Goal: Task Accomplishment & Management: Use online tool/utility

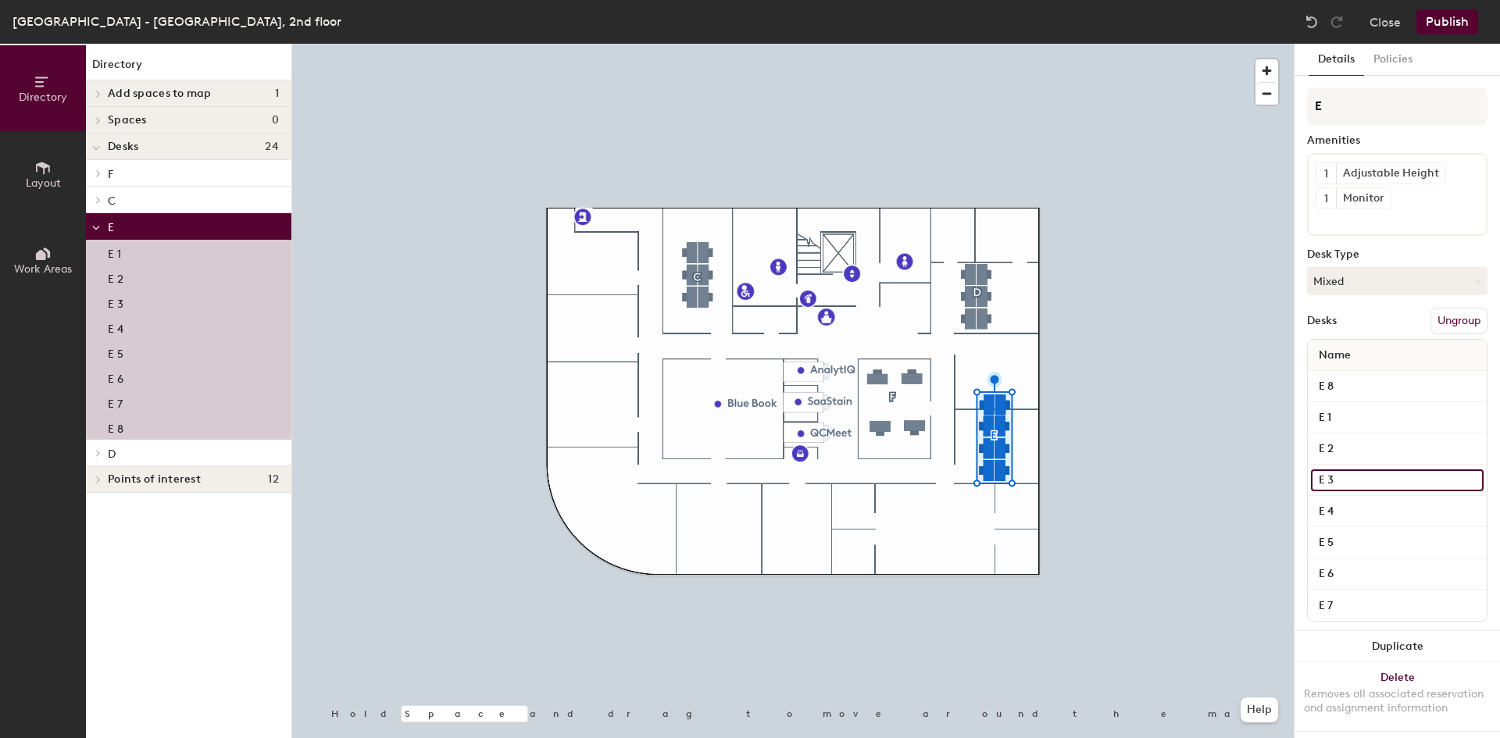
click at [1339, 481] on input "E 3" at bounding box center [1397, 481] width 173 height 22
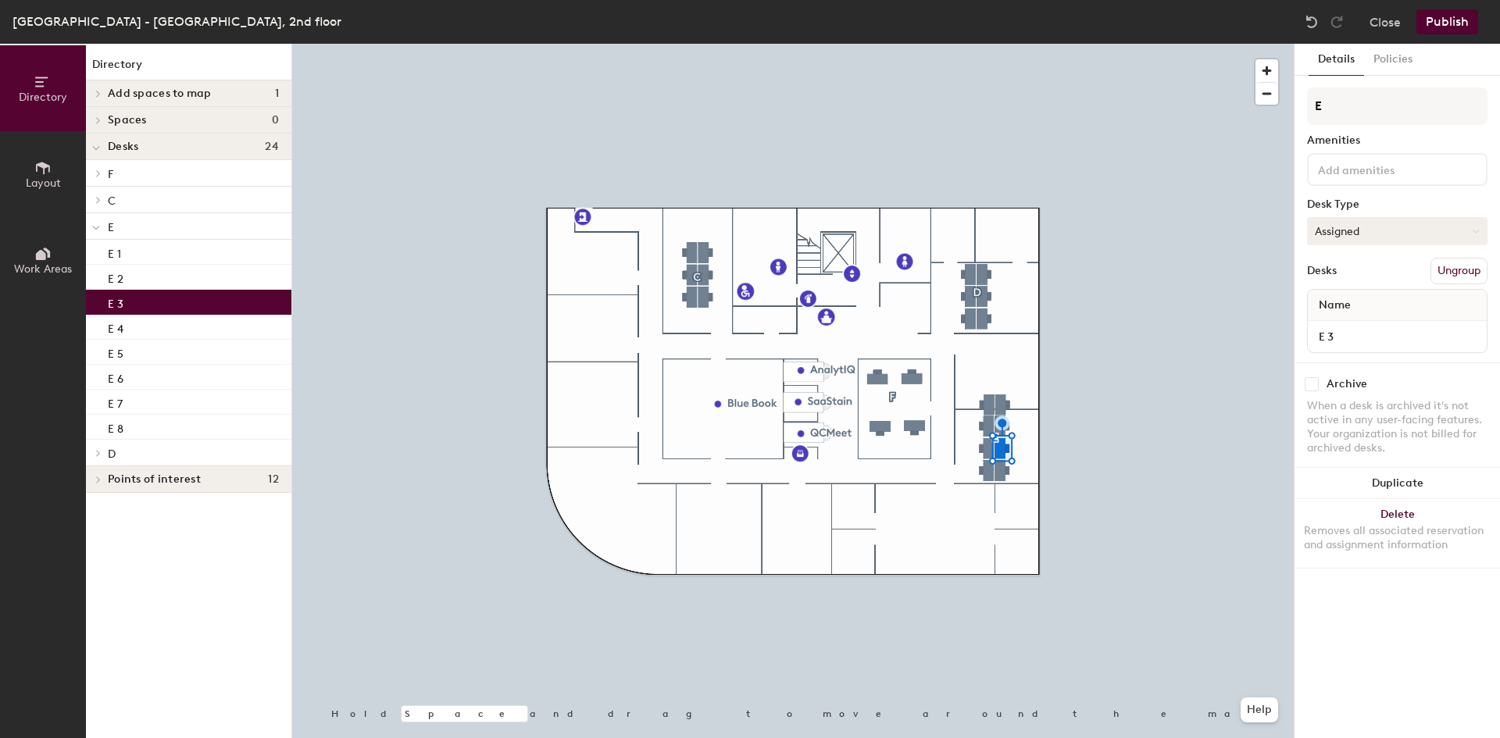
click at [1344, 231] on button "Assigned" at bounding box center [1397, 231] width 180 height 28
click at [1342, 325] on div "Hoteled" at bounding box center [1386, 326] width 156 height 23
click at [1446, 21] on button "Publish" at bounding box center [1448, 21] width 62 height 25
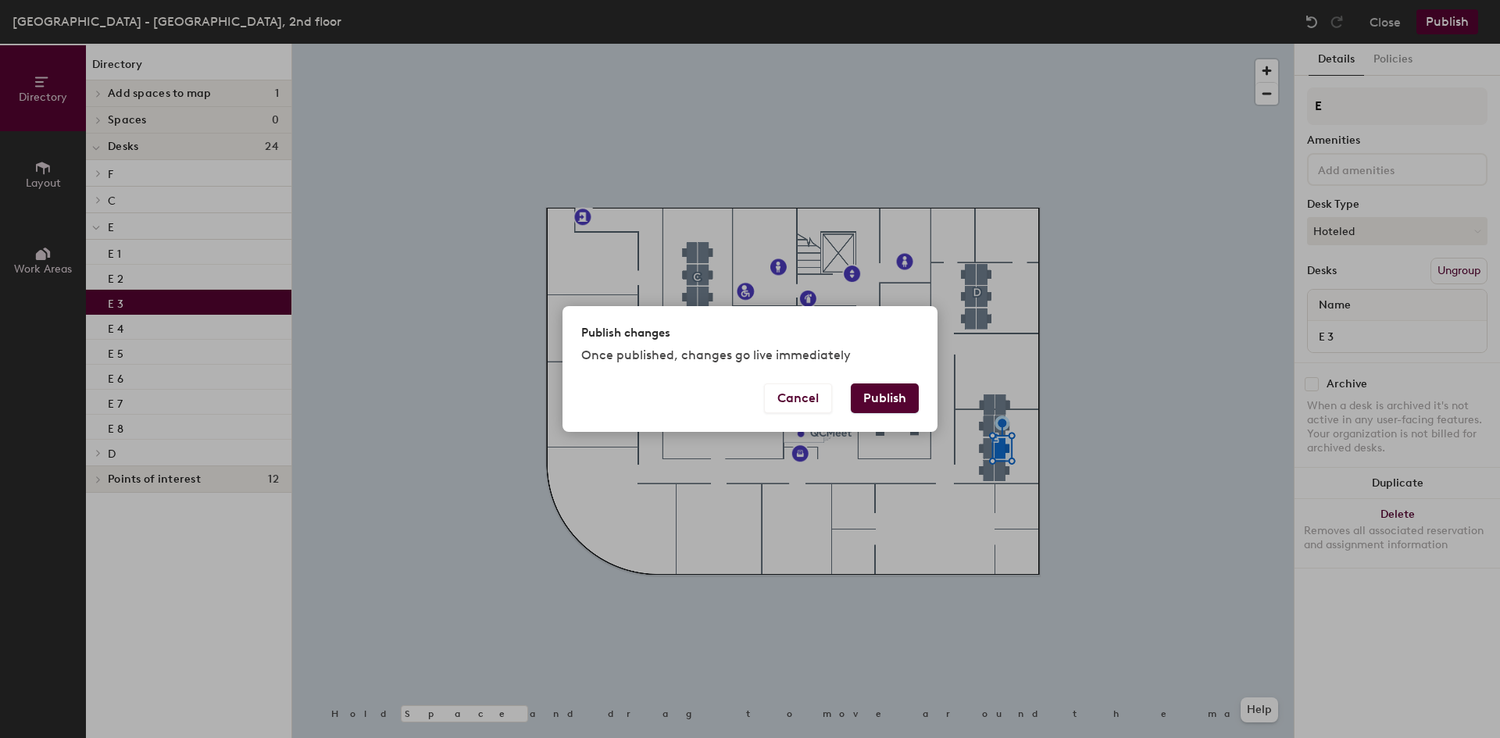
click at [902, 393] on button "Publish" at bounding box center [885, 399] width 68 height 30
